Goal: Task Accomplishment & Management: Complete application form

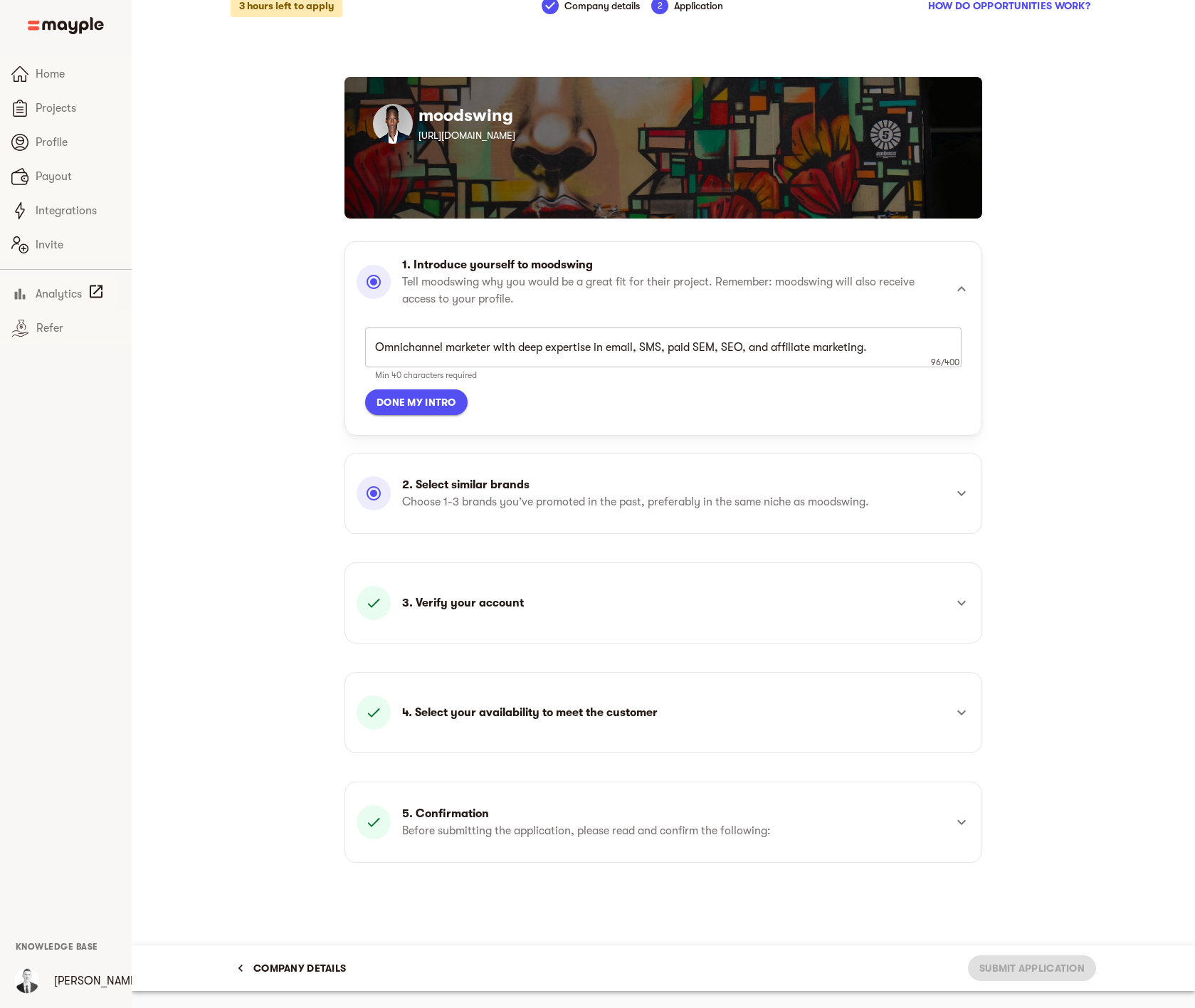
scroll to position [231, 0]
click at [603, 347] on textarea "Omnichannel marketer with deep expertise in email, SMS, paid SEM, SEO, and affi…" at bounding box center [664, 347] width 577 height 14
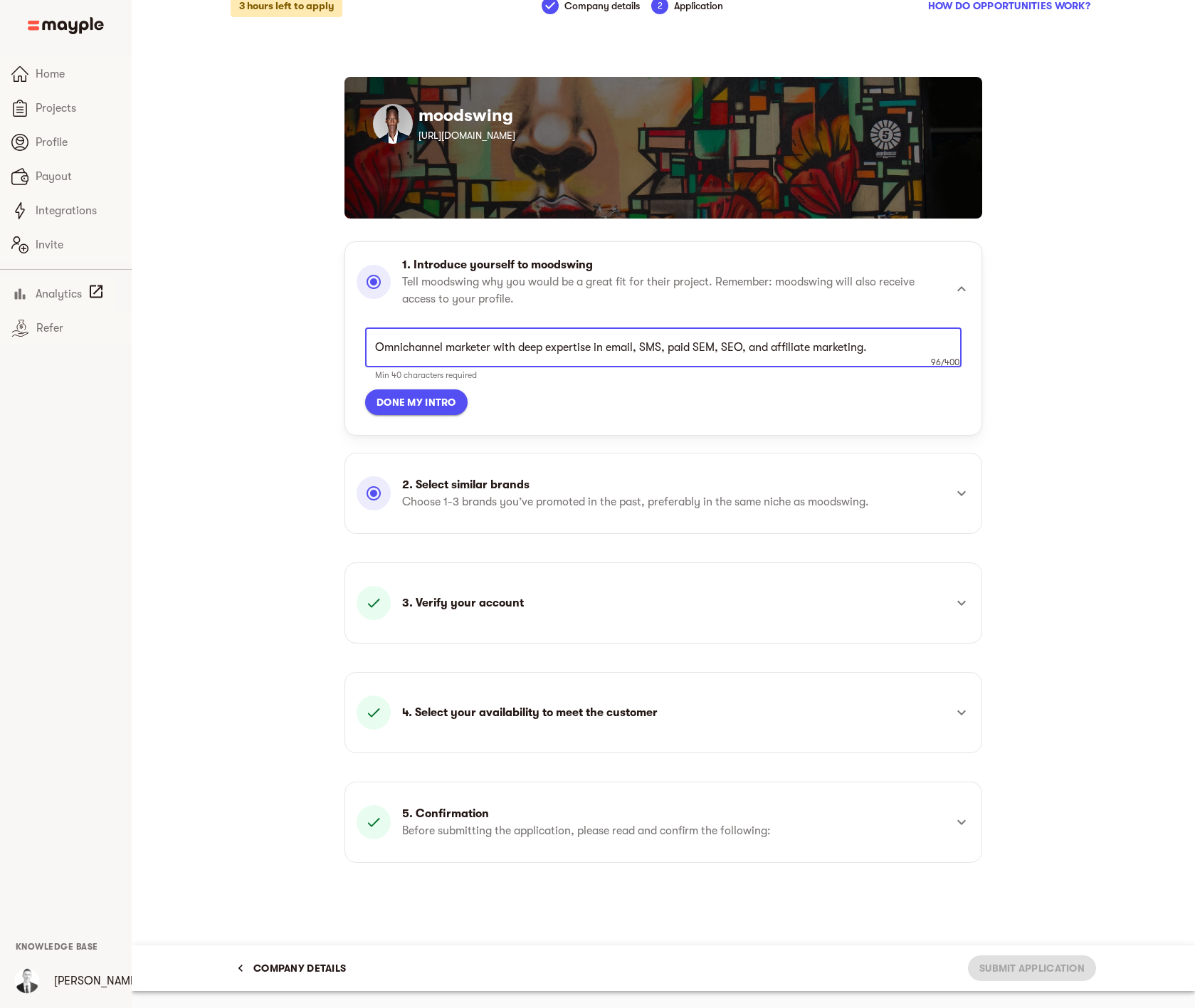
paste textarea "rowth marketer and musician [PERSON_NAME]: 20+ years scaling DTC and digital pr…"
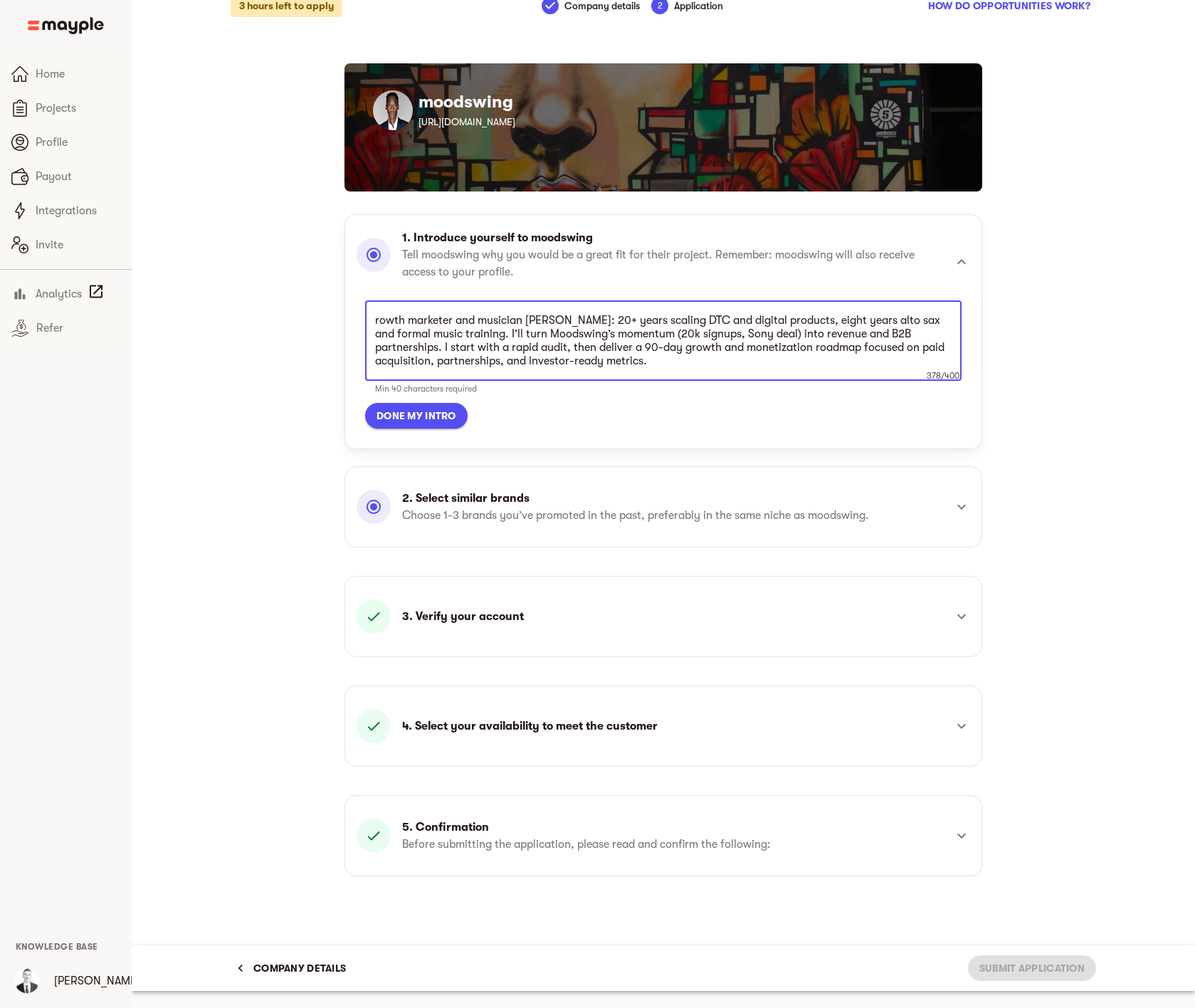
click at [376, 320] on textarea "rowth marketer and musician [PERSON_NAME]: 20+ years scaling DTC and digital pr…" at bounding box center [664, 341] width 577 height 54
click at [753, 367] on div "Growth marketer and musician [PERSON_NAME]: 20+ years scaling DTC and digital p…" at bounding box center [663, 341] width 596 height 81
drag, startPoint x: 418, startPoint y: 416, endPoint x: 684, endPoint y: 384, distance: 267.9
click at [684, 384] on div "Growth marketer and musician [PERSON_NAME]: 20+ years scaling DTC and digital p…" at bounding box center [663, 364] width 596 height 128
click at [614, 320] on textarea "Growth marketer and musician [PERSON_NAME]: 20+ years scaling DTC and digital p…" at bounding box center [664, 341] width 577 height 54
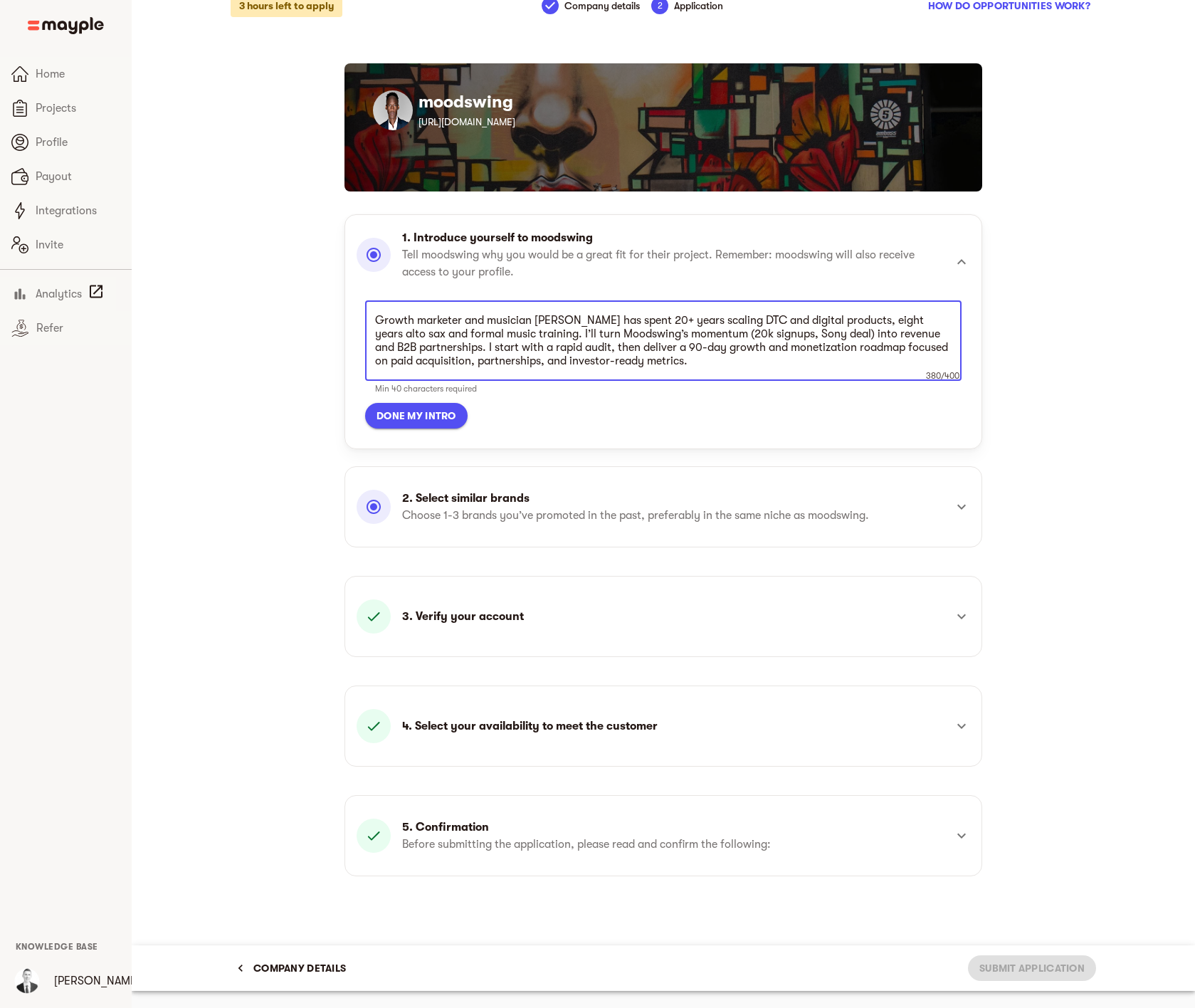
click at [492, 324] on textarea "Growth marketer and musician [PERSON_NAME] has spent 20+ years scaling DTC and …" at bounding box center [664, 341] width 577 height 54
click at [511, 321] on textarea "Growth marketer and amaeur musician [PERSON_NAME] has spent 20+ years scaling D…" at bounding box center [664, 341] width 577 height 54
click at [547, 324] on textarea "Growth marketer and amateur musician [PERSON_NAME] has spent 20+ years scaling …" at bounding box center [664, 341] width 577 height 54
click at [578, 321] on textarea "Growth marketer and amateur musician [PERSON_NAME] has spent 20+ years scaling …" at bounding box center [664, 341] width 577 height 54
drag, startPoint x: 889, startPoint y: 320, endPoint x: 602, endPoint y: 334, distance: 287.3
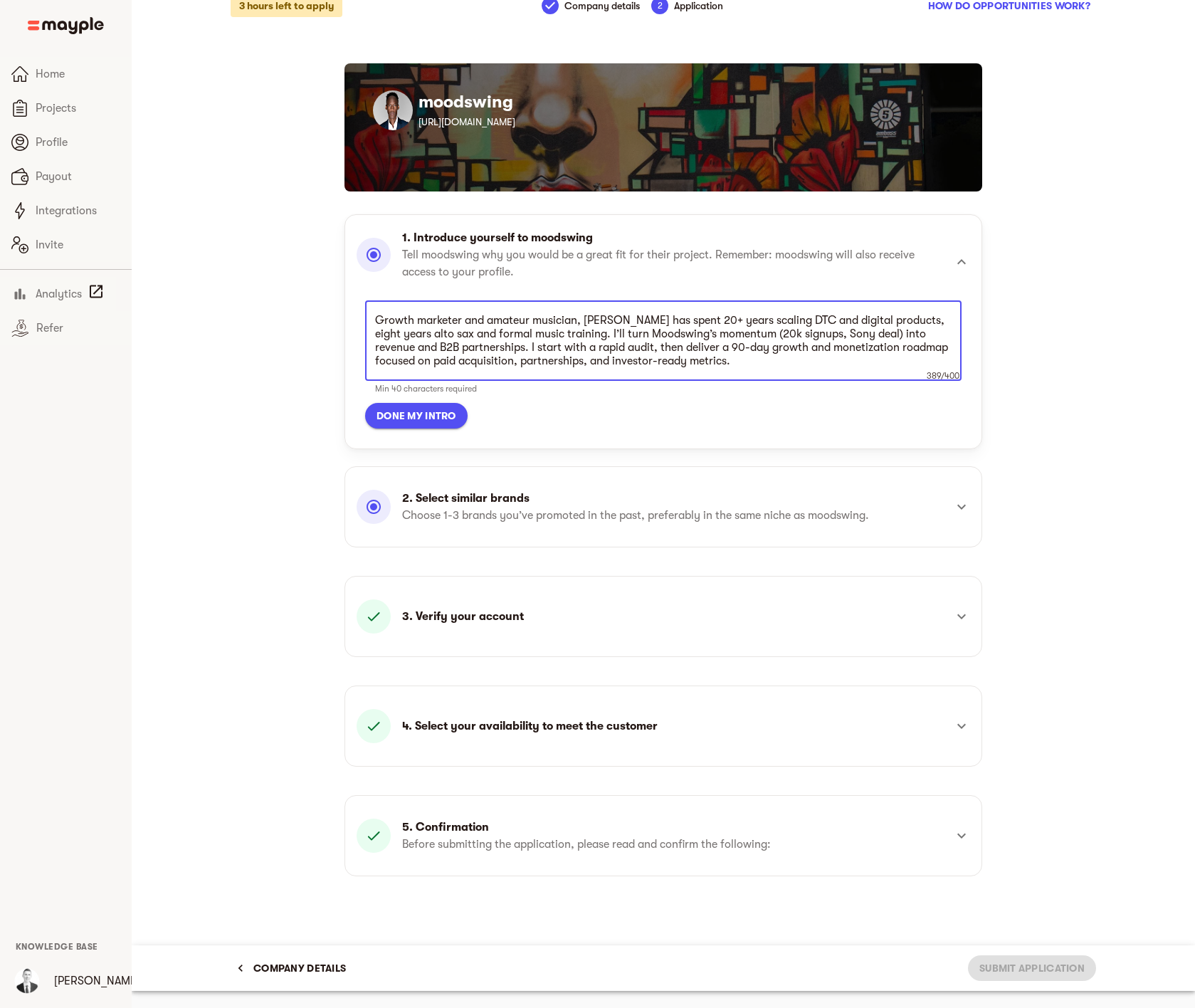
click at [602, 334] on textarea "Growth marketer and amateur musician, [PERSON_NAME] has spent 20+ years scaling…" at bounding box center [664, 341] width 577 height 54
click at [510, 334] on textarea "Growth marketer and amateur musician, [PERSON_NAME] has spent 20+ years scaling…" at bounding box center [664, 341] width 577 height 54
click at [523, 333] on textarea "Growth marketer and amateur musician, [PERSON_NAME] has spent 20+ years scaling…" at bounding box center [664, 341] width 577 height 54
drag, startPoint x: 559, startPoint y: 333, endPoint x: 799, endPoint y: 338, distance: 240.1
click at [799, 338] on textarea "Growth marketer and amateur musician, [PERSON_NAME] has spent 20+ years scaling…" at bounding box center [664, 341] width 577 height 54
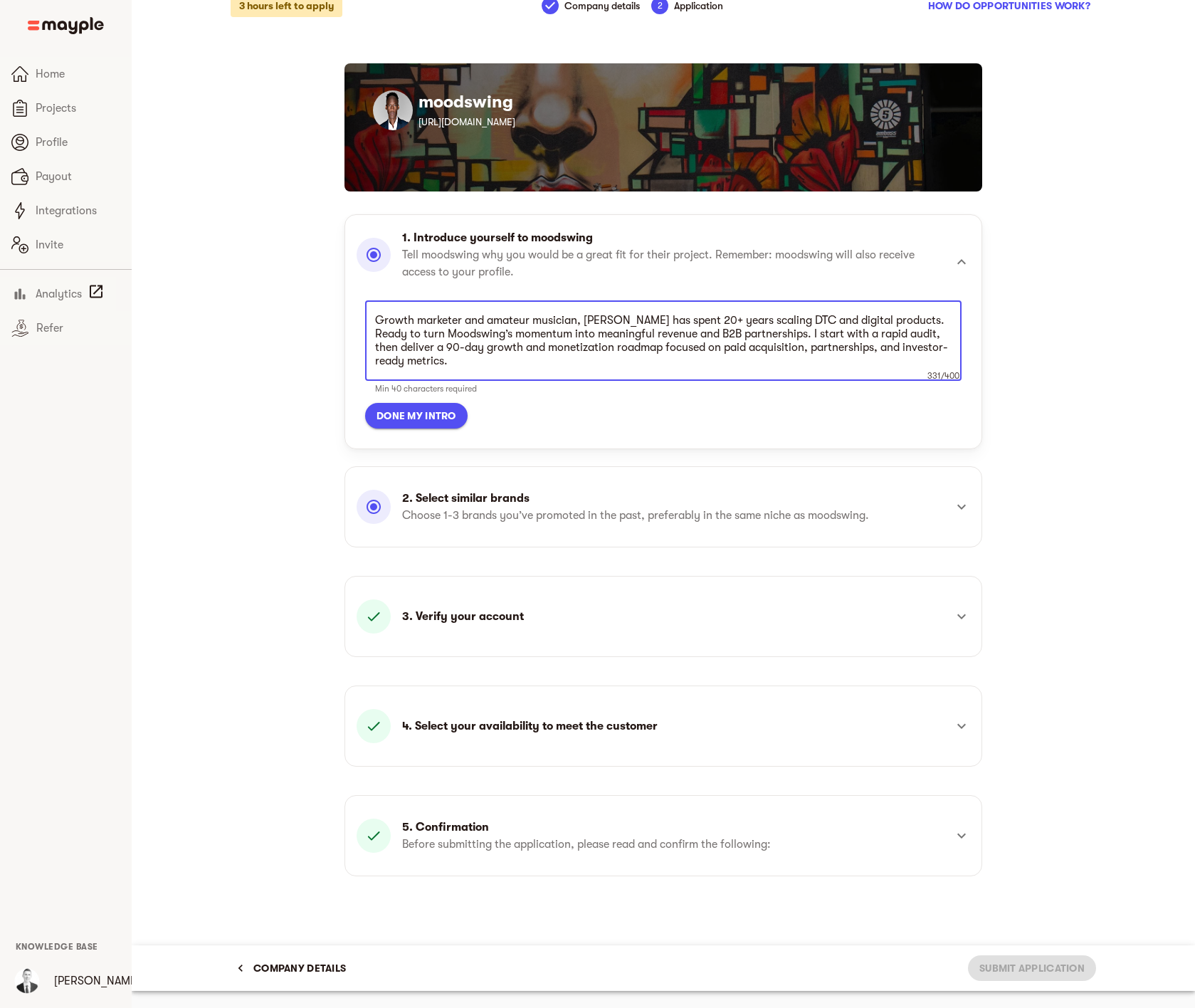
click at [779, 341] on textarea "Growth marketer and amateur musician, [PERSON_NAME] has spent 20+ years scaling…" at bounding box center [664, 341] width 577 height 54
drag, startPoint x: 769, startPoint y: 331, endPoint x: 894, endPoint y: 330, distance: 125.0
click at [894, 330] on textarea "Growth marketer and amateur musician, [PERSON_NAME] has spent 20+ years scaling…" at bounding box center [664, 341] width 577 height 54
drag, startPoint x: 768, startPoint y: 333, endPoint x: 919, endPoint y: 331, distance: 151.0
click at [919, 331] on textarea "Growth marketer and amateur musician, [PERSON_NAME] has spent 20+ years scaling…" at bounding box center [664, 341] width 577 height 54
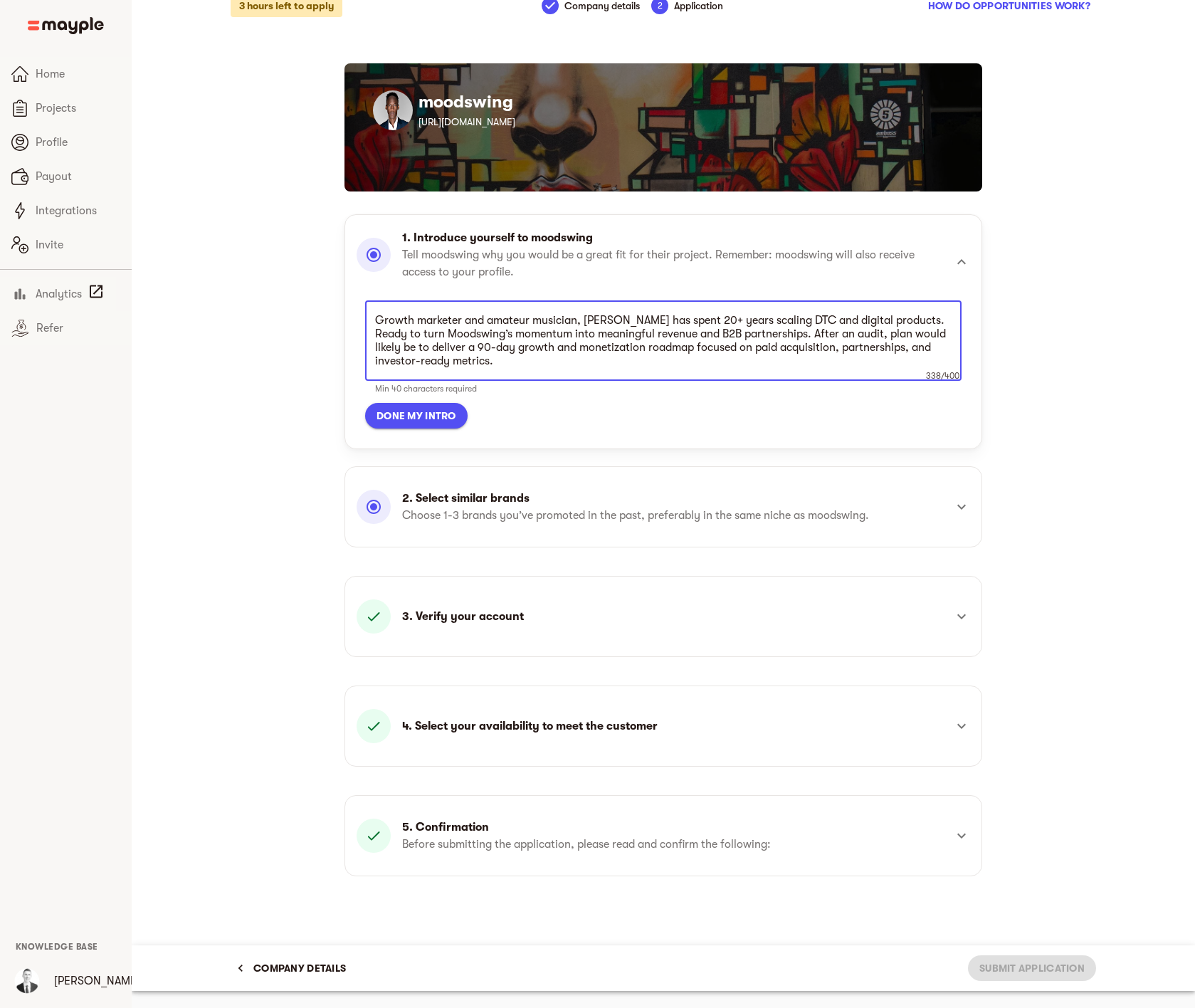
click at [824, 360] on textarea "Growth marketer and amateur musician, [PERSON_NAME] has spent 20+ years scaling…" at bounding box center [664, 341] width 577 height 54
type textarea "Growth marketer and amateur musician, [PERSON_NAME] has spent 20+ years scaling…"
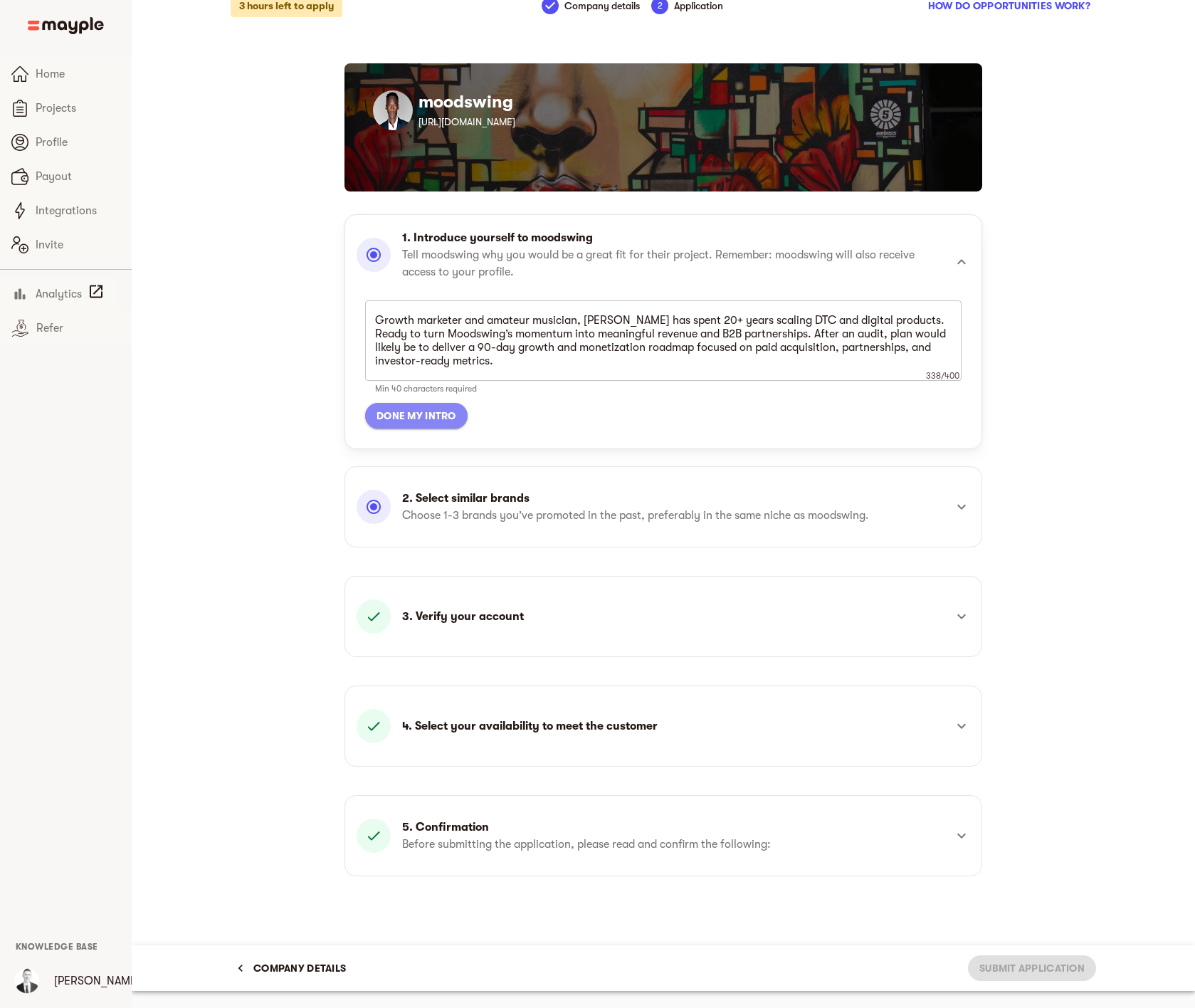
click at [413, 414] on span "Done my intro" at bounding box center [416, 415] width 80 height 17
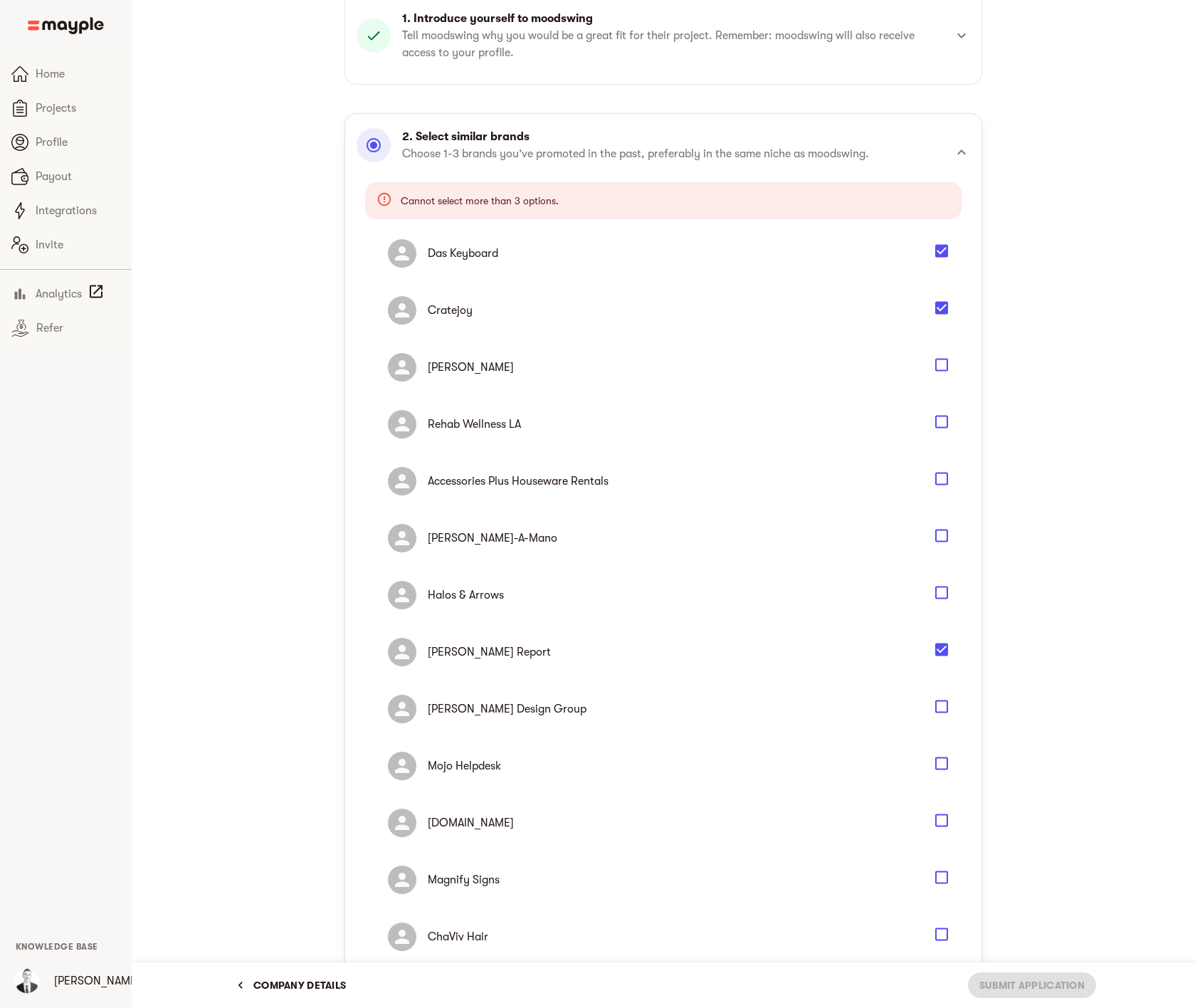
scroll to position [168, 0]
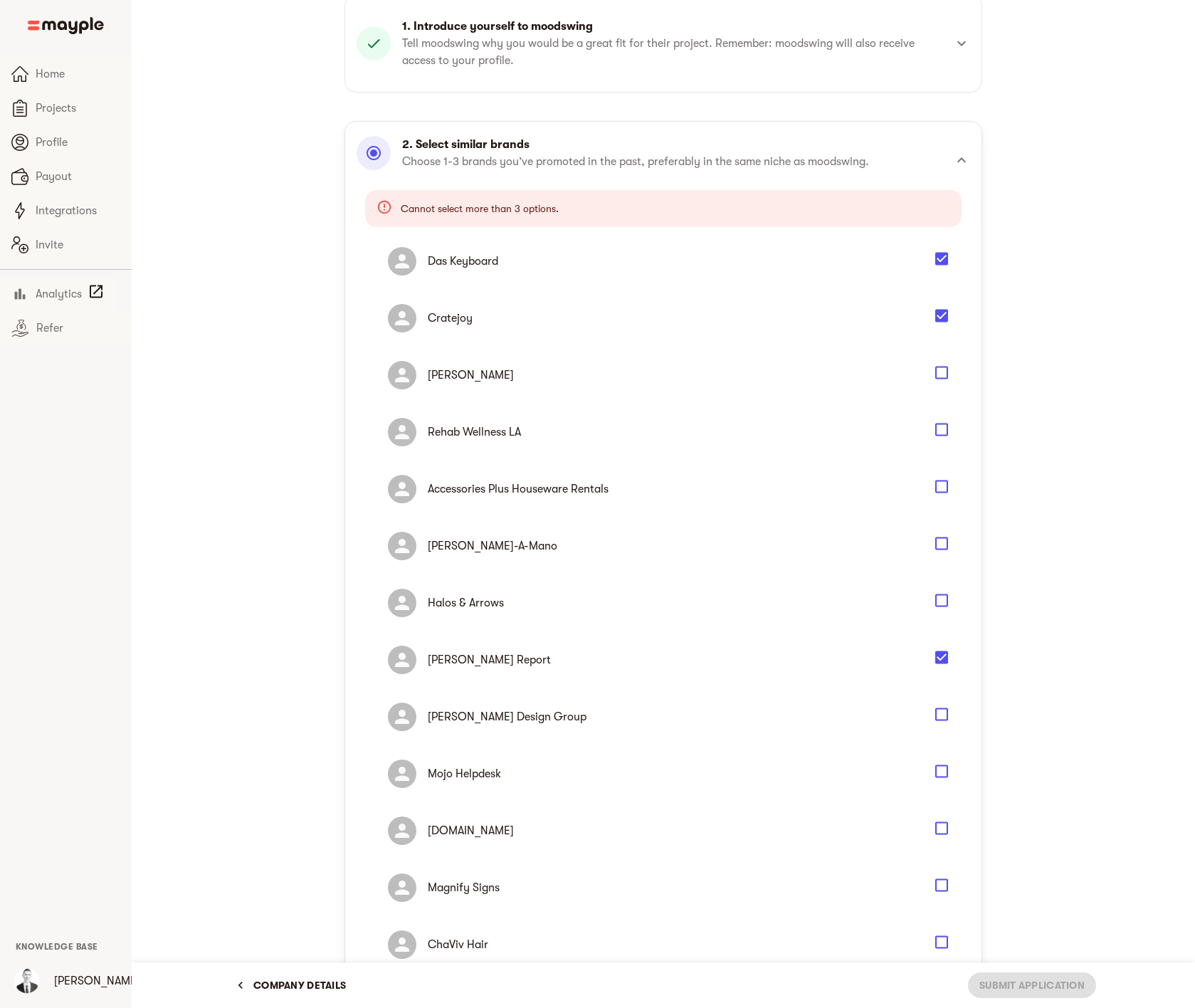
click at [944, 257] on icon "Select" at bounding box center [941, 259] width 17 height 17
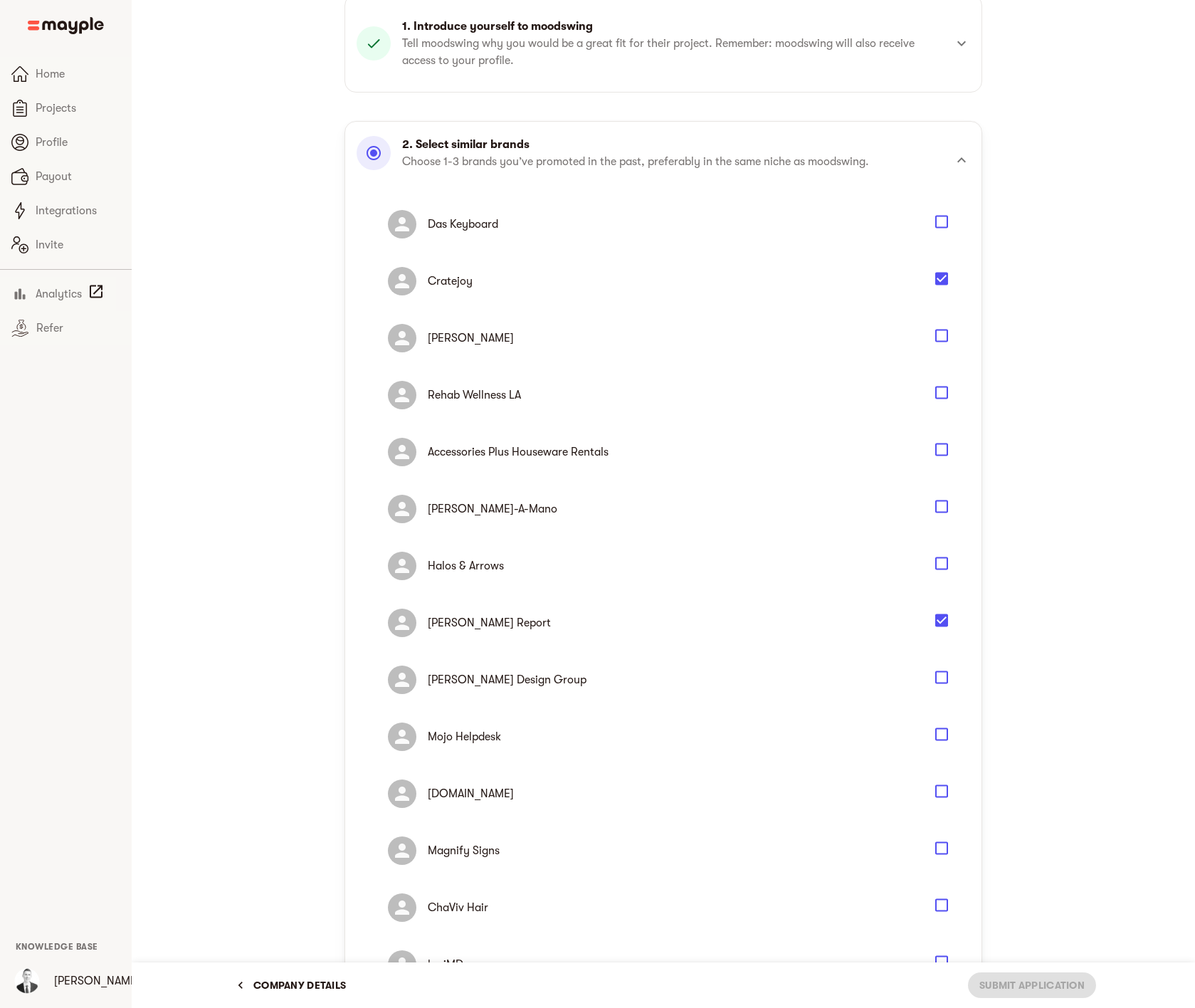
scroll to position [739, 0]
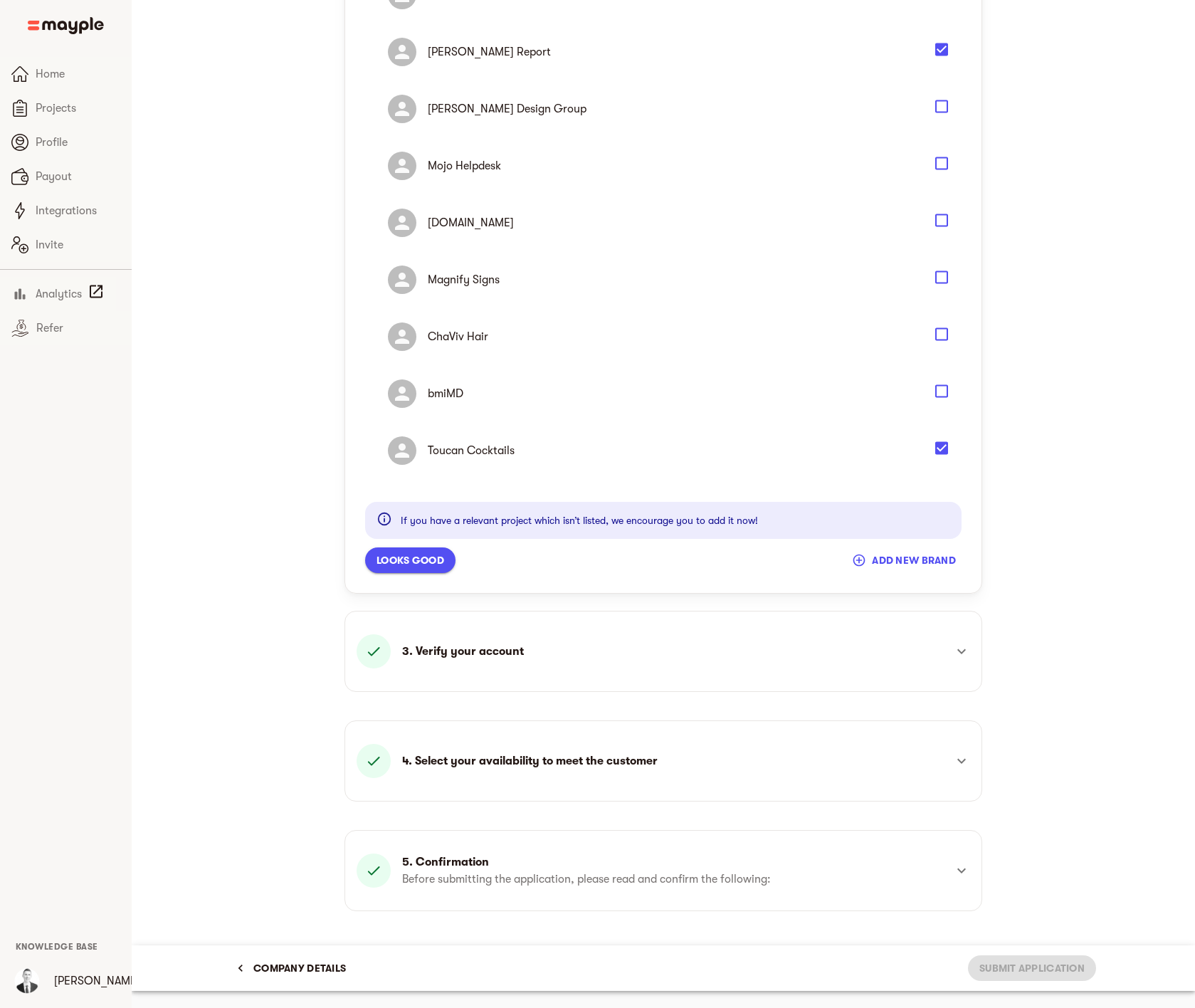
click at [413, 560] on span "Looks good" at bounding box center [410, 560] width 68 height 17
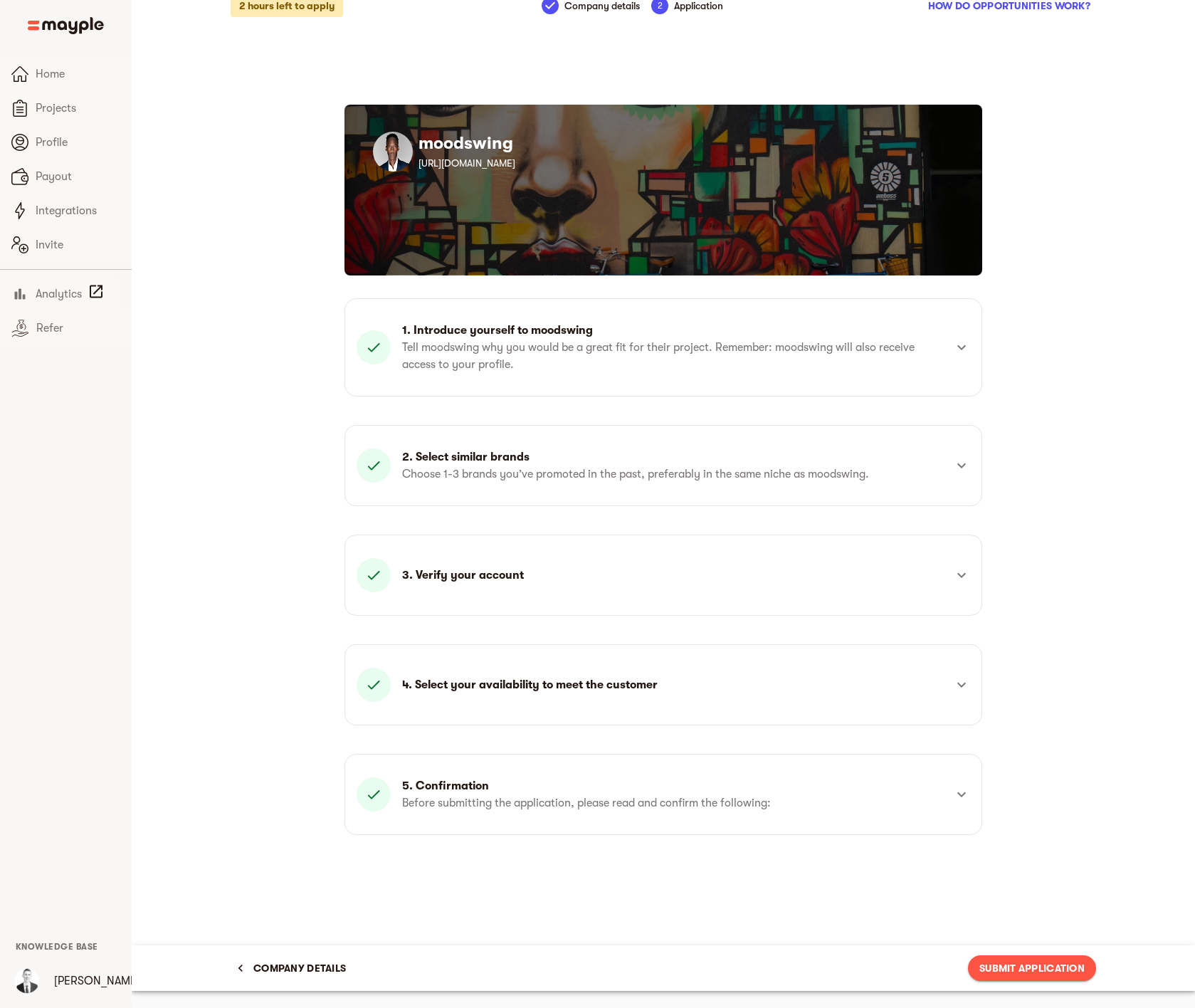
scroll to position [17, 0]
click at [1035, 971] on span "Submit Application" at bounding box center [1032, 968] width 106 height 17
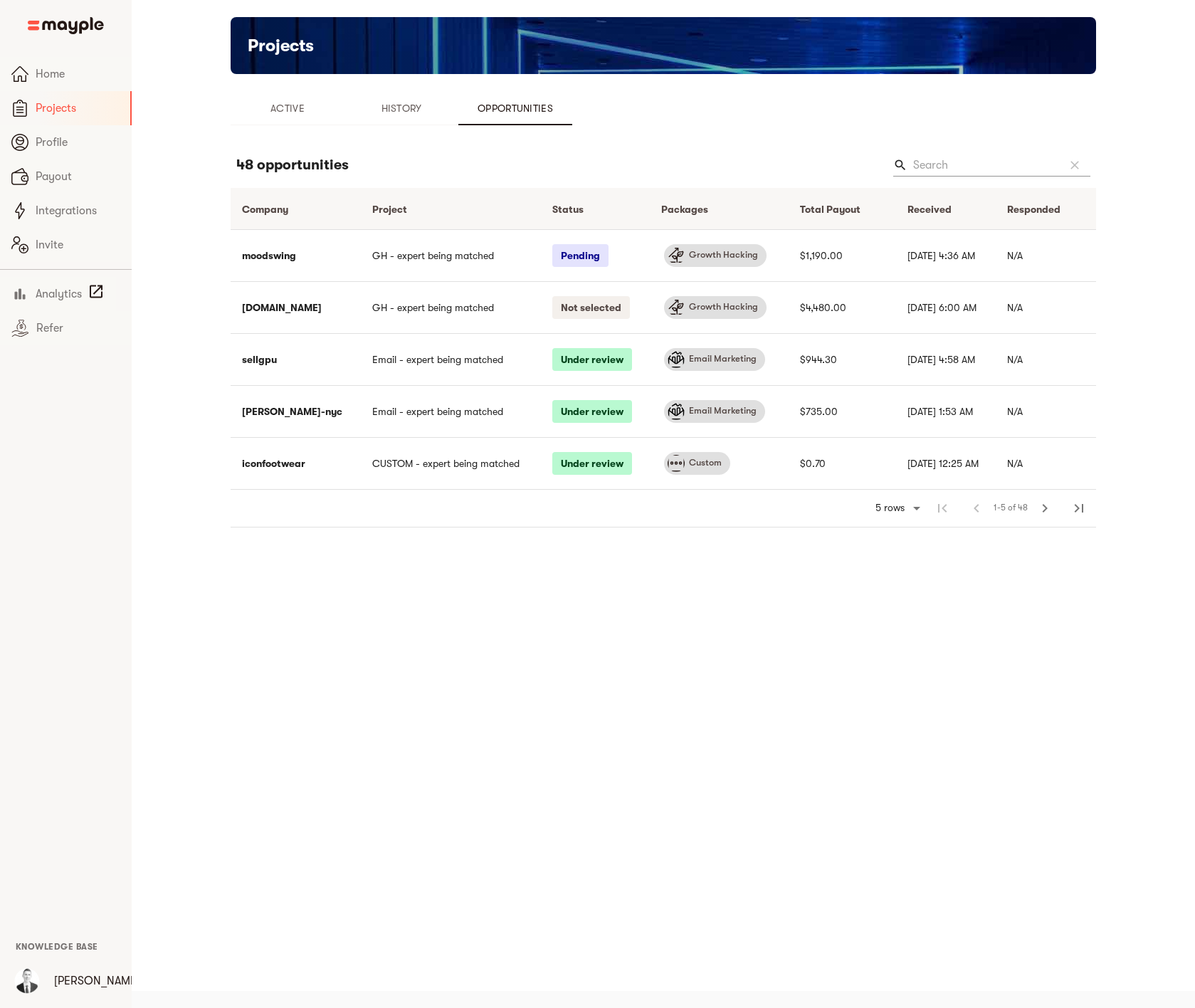
click at [164, 148] on main "Projects Active History Opportunities 48 opportunities search clear Company arr…" at bounding box center [663, 487] width 1064 height 1008
